Goal: Obtain resource: Download file/media

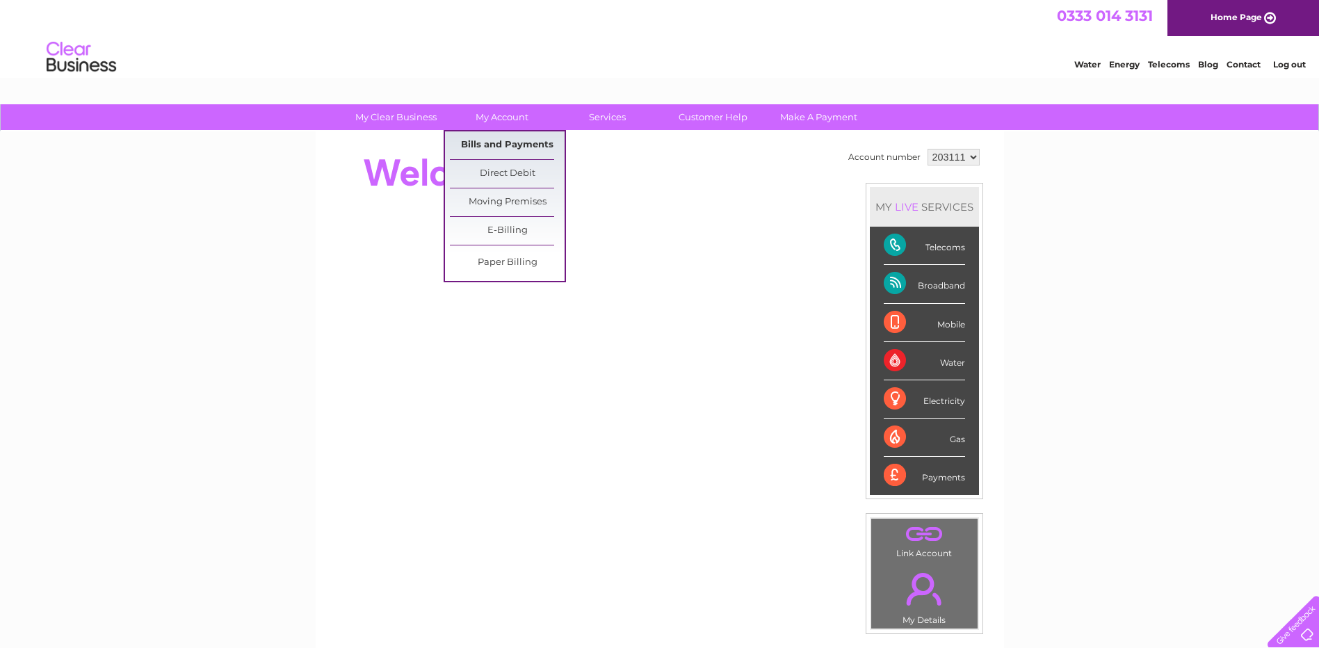
click at [527, 145] on link "Bills and Payments" at bounding box center [507, 145] width 115 height 28
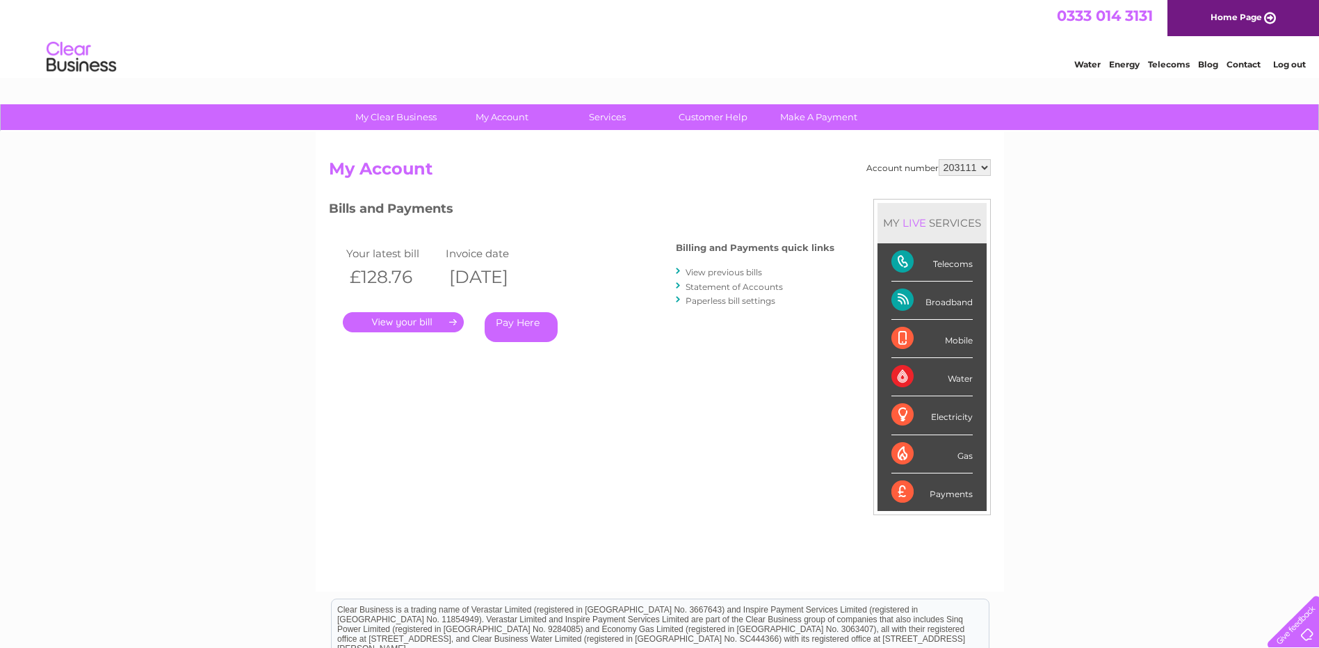
click at [452, 323] on link "." at bounding box center [403, 322] width 121 height 20
click at [732, 275] on link "View previous bills" at bounding box center [724, 272] width 76 height 10
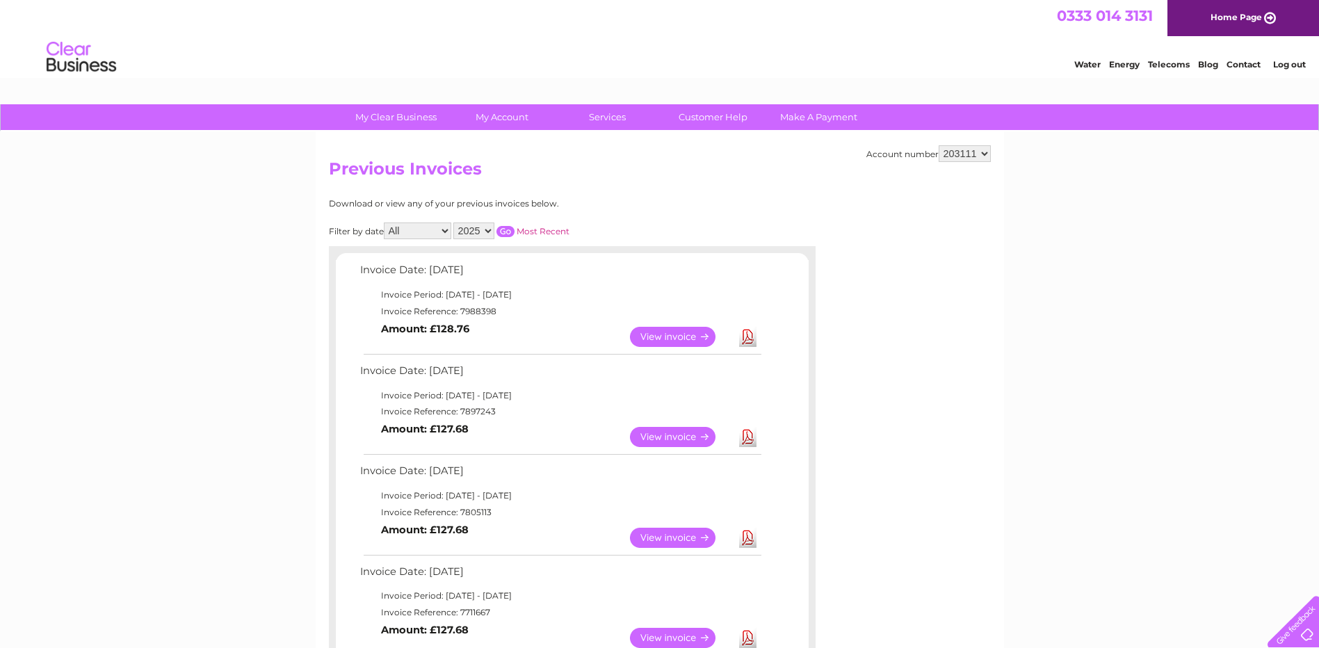
click at [745, 438] on link "Download" at bounding box center [747, 437] width 17 height 20
click at [748, 537] on link "Download" at bounding box center [747, 538] width 17 height 20
